Goal: Navigation & Orientation: Find specific page/section

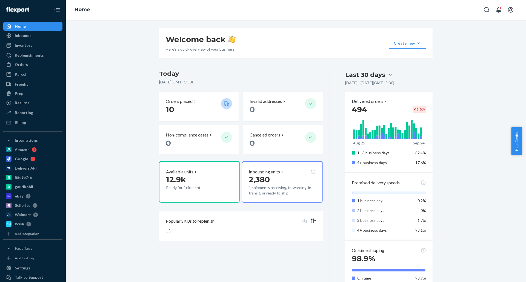
drag, startPoint x: 116, startPoint y: 70, endPoint x: 106, endPoint y: 78, distance: 12.7
click at [116, 70] on div "Welcome back Here’s a quick overview of your business Create new Create new inb…" at bounding box center [296, 286] width 452 height 516
click at [16, 126] on div "Billing" at bounding box center [33, 123] width 58 height 8
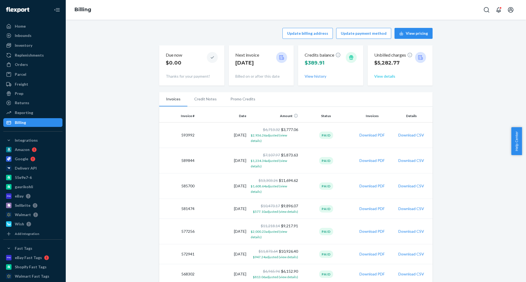
click at [379, 77] on button "View details" at bounding box center [384, 76] width 21 height 5
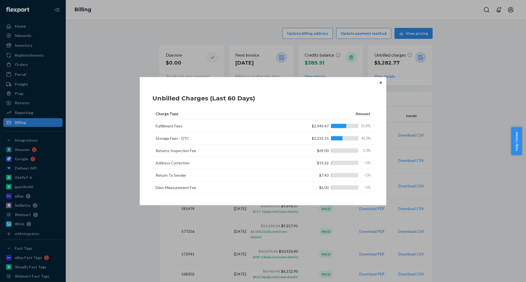
click at [381, 84] on icon "Close" at bounding box center [381, 82] width 2 height 3
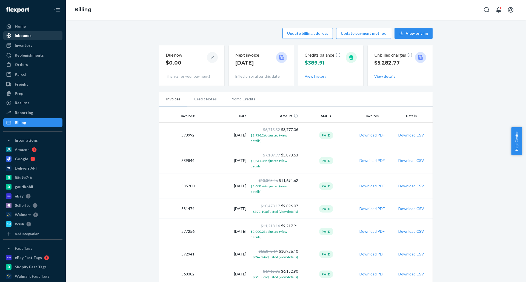
click at [19, 30] on div "Home" at bounding box center [33, 26] width 58 height 8
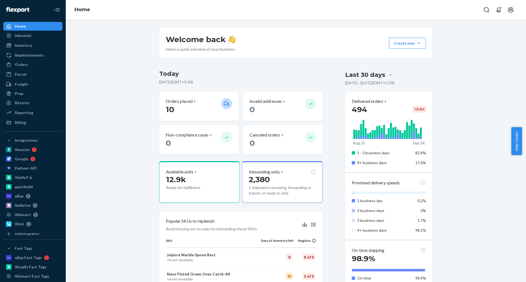
click at [128, 69] on div "Welcome back Here’s a quick overview of your business Create new Create new inb…" at bounding box center [296, 286] width 452 height 516
click at [36, 67] on div "Orders" at bounding box center [33, 65] width 58 height 8
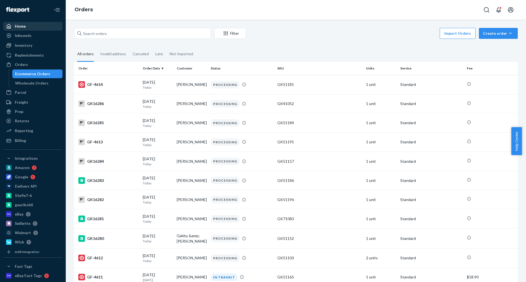
click at [35, 26] on div "Home" at bounding box center [33, 26] width 58 height 8
